Goal: Check status: Check status

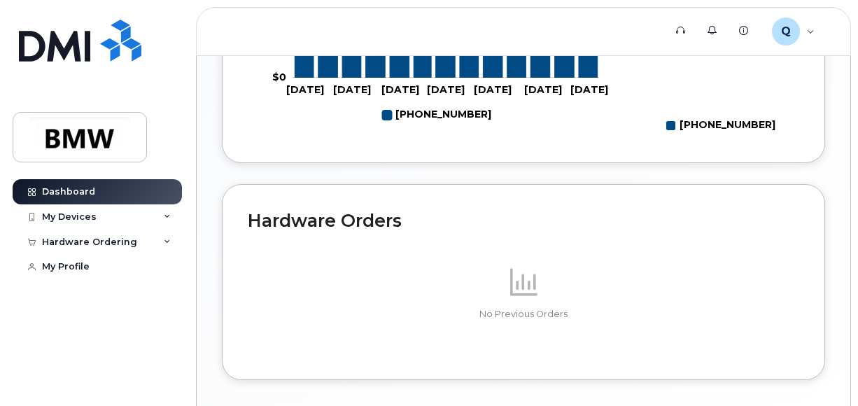
scroll to position [818, 0]
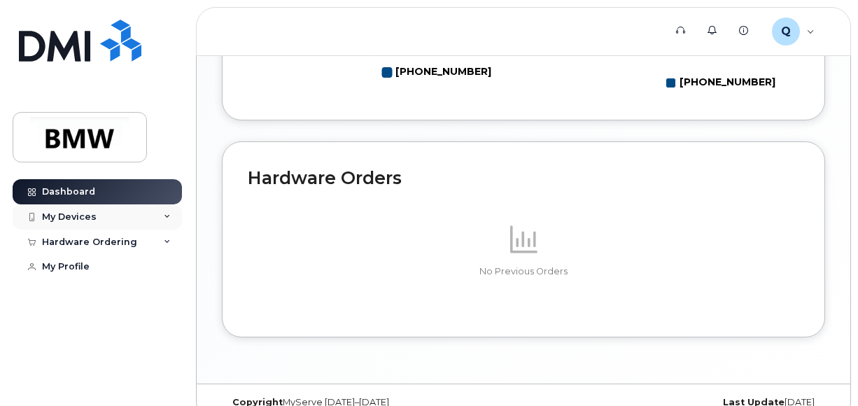
click at [98, 220] on div "My Devices" at bounding box center [97, 216] width 169 height 25
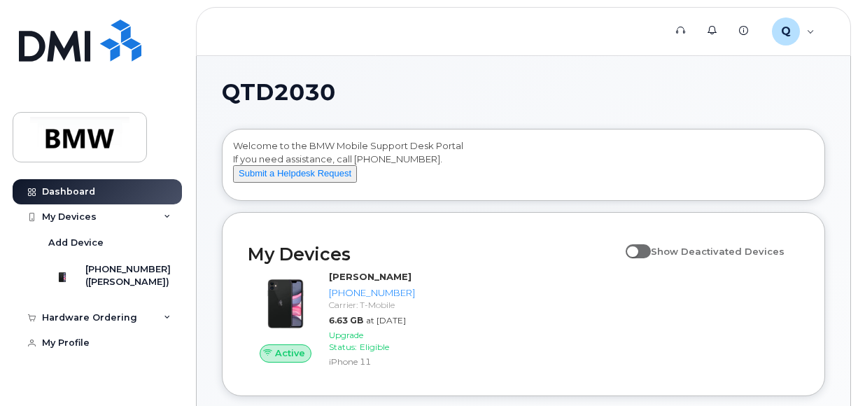
scroll to position [0, 0]
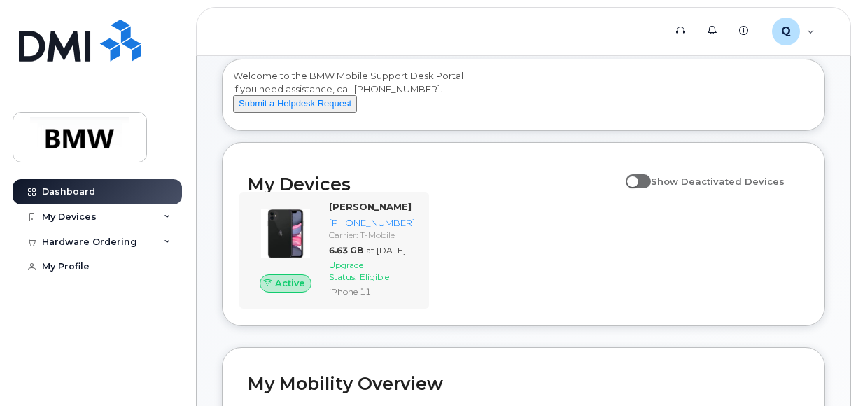
scroll to position [140, 0]
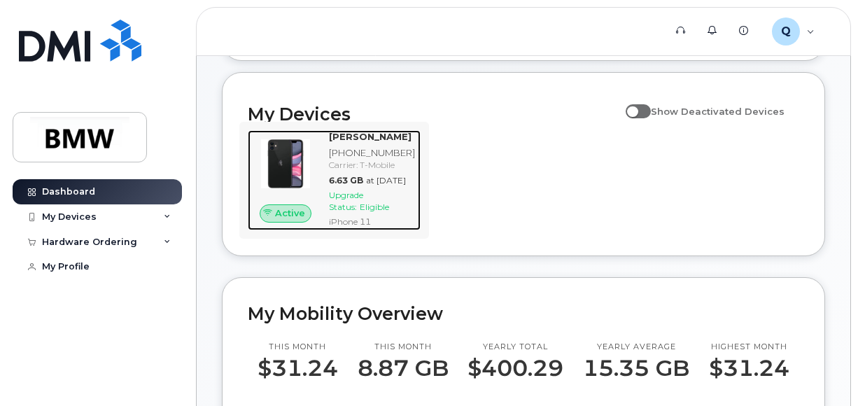
click at [354, 212] on span "Upgrade Status:" at bounding box center [346, 201] width 34 height 22
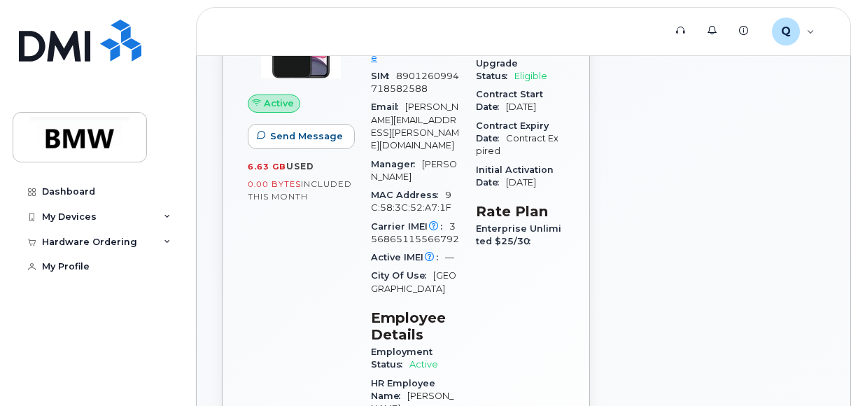
scroll to position [280, 0]
click at [78, 214] on div "My Devices" at bounding box center [69, 216] width 55 height 11
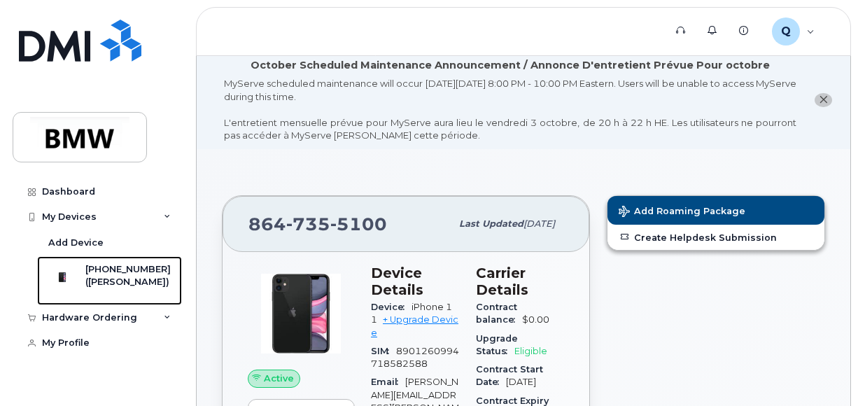
scroll to position [0, 0]
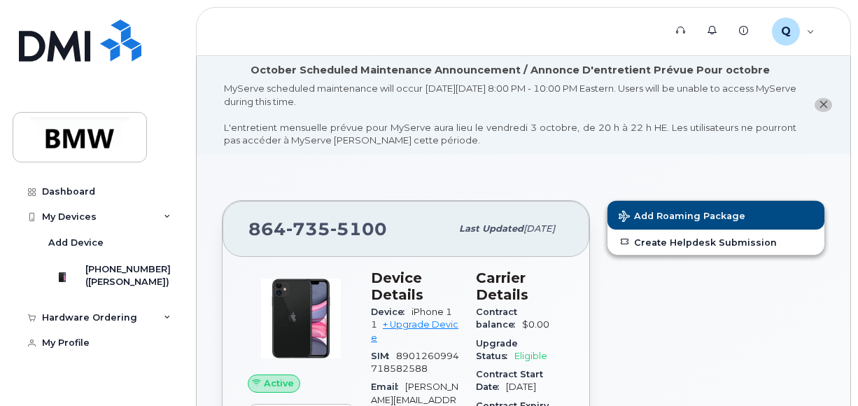
click at [831, 104] on button "close notification" at bounding box center [823, 105] width 17 height 15
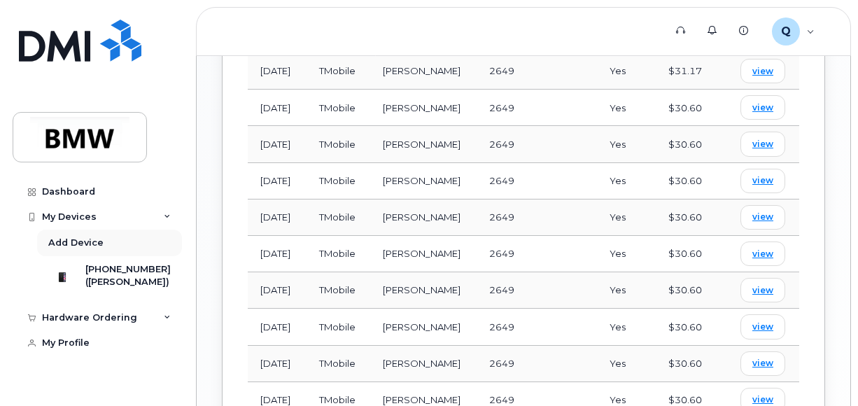
scroll to position [980, 0]
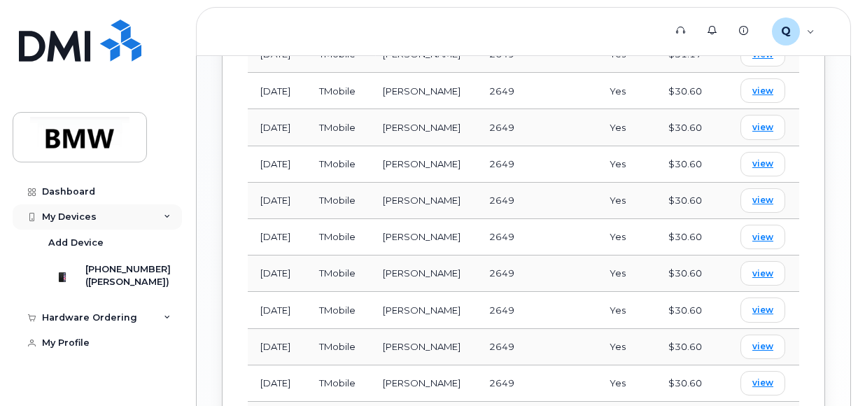
click at [161, 211] on div "My Devices" at bounding box center [97, 216] width 169 height 25
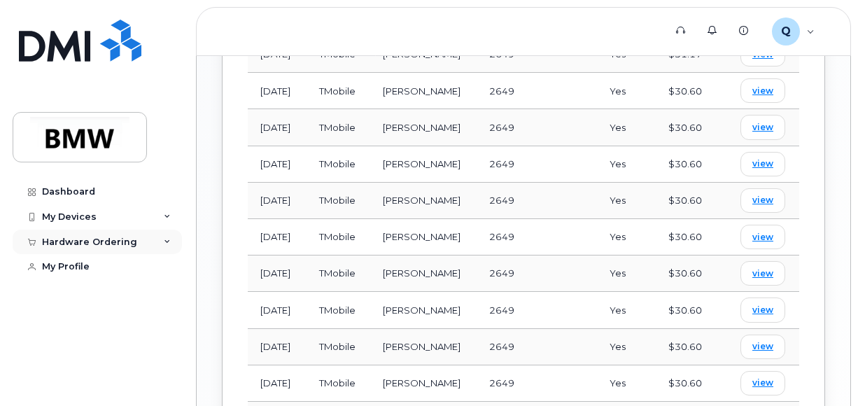
click at [123, 238] on div "Hardware Ordering" at bounding box center [89, 242] width 95 height 11
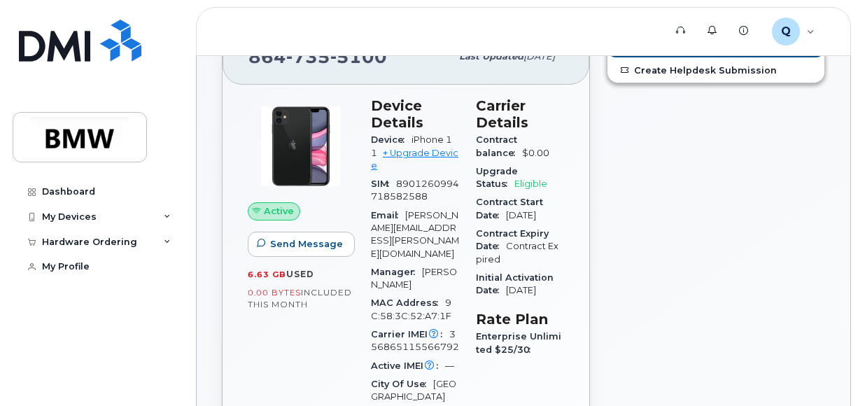
scroll to position [0, 0]
